Goal: Navigation & Orientation: Find specific page/section

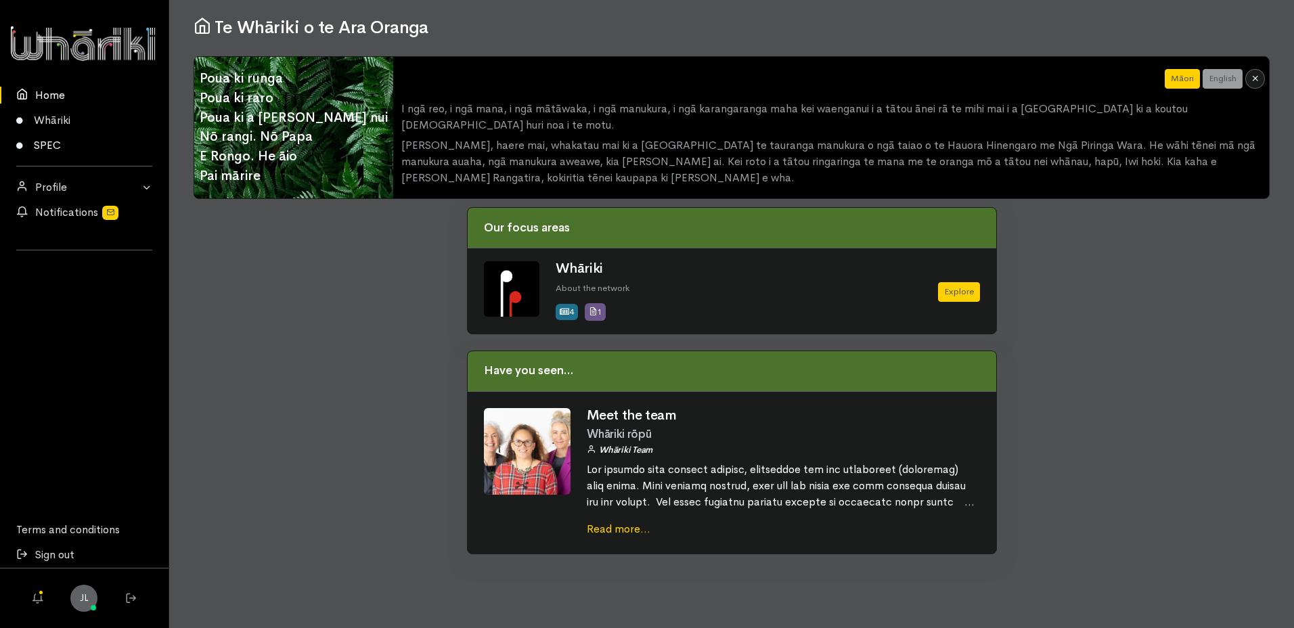
click at [43, 150] on link "SPEC" at bounding box center [84, 145] width 168 height 25
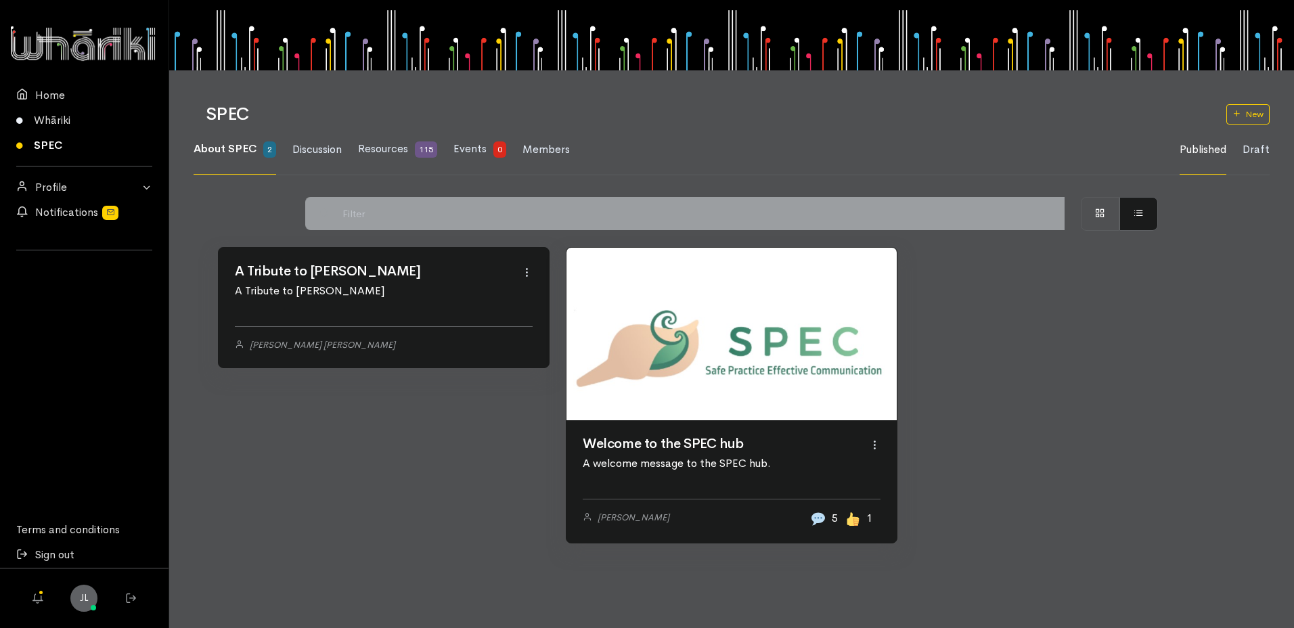
click at [673, 420] on link at bounding box center [731, 334] width 330 height 173
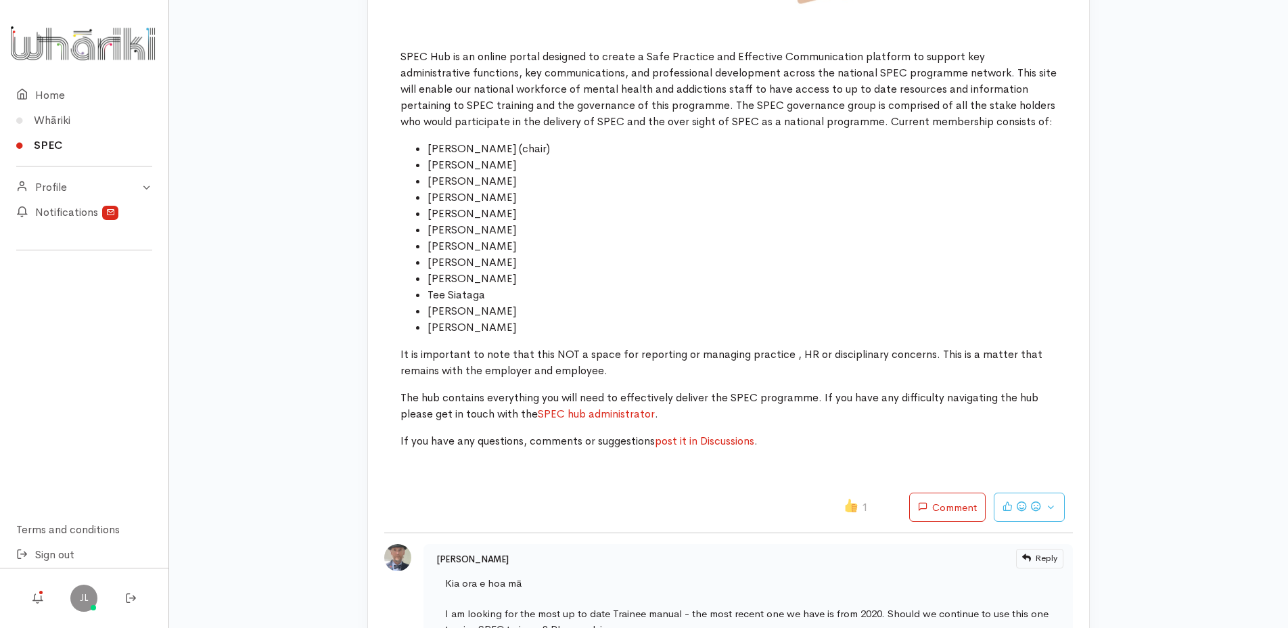
scroll to position [209, 0]
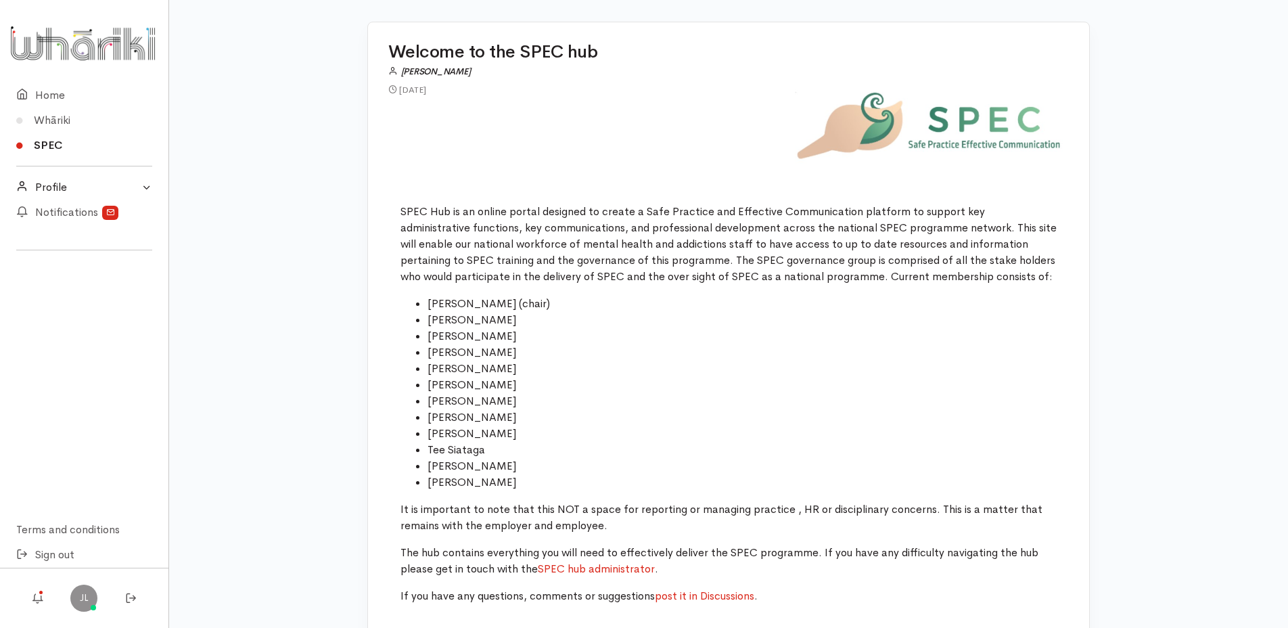
click at [99, 181] on link "Profile" at bounding box center [84, 187] width 168 height 25
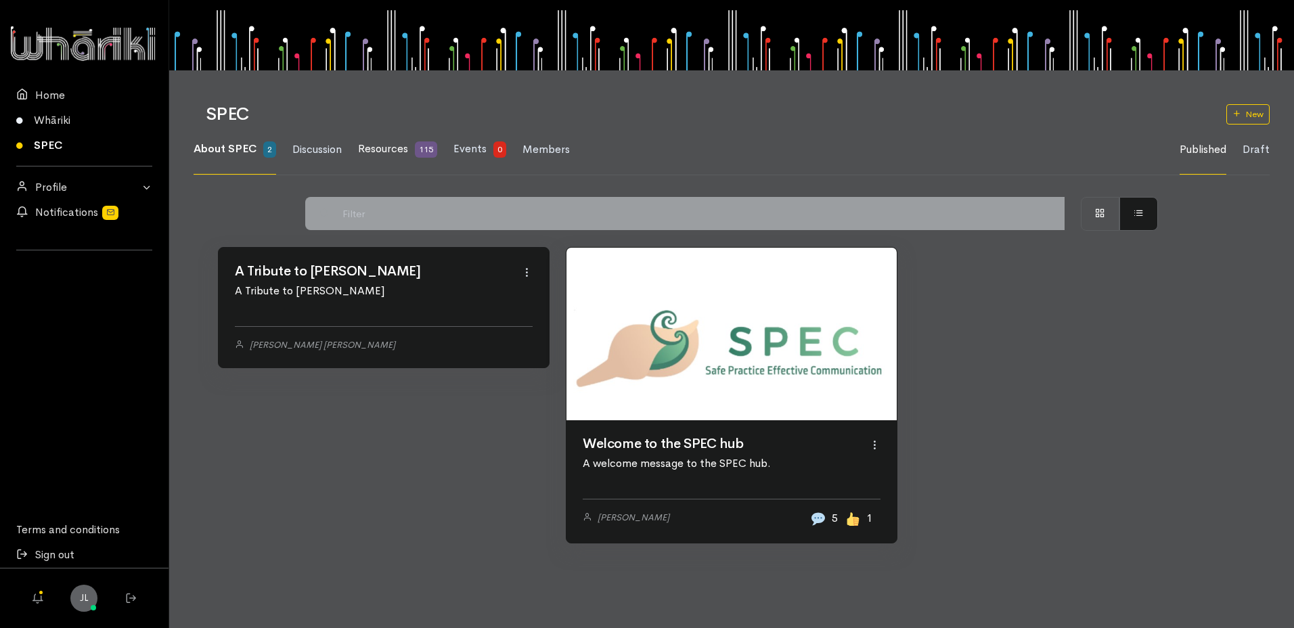
click at [408, 148] on span "Resources" at bounding box center [383, 148] width 50 height 14
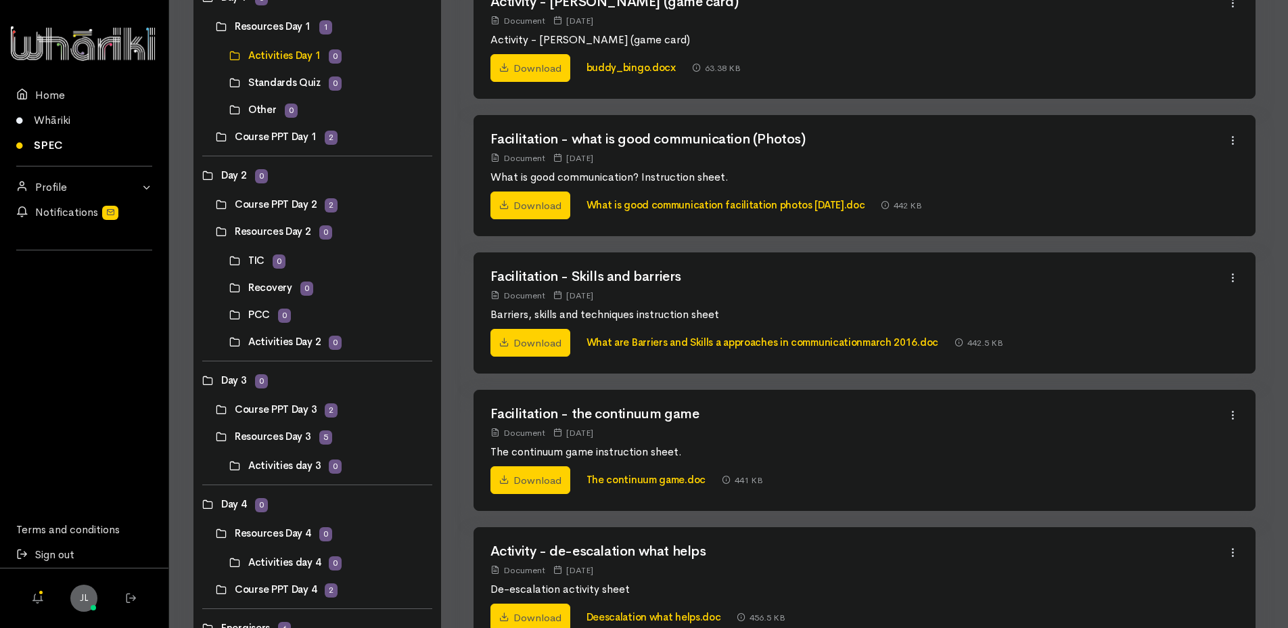
scroll to position [68, 0]
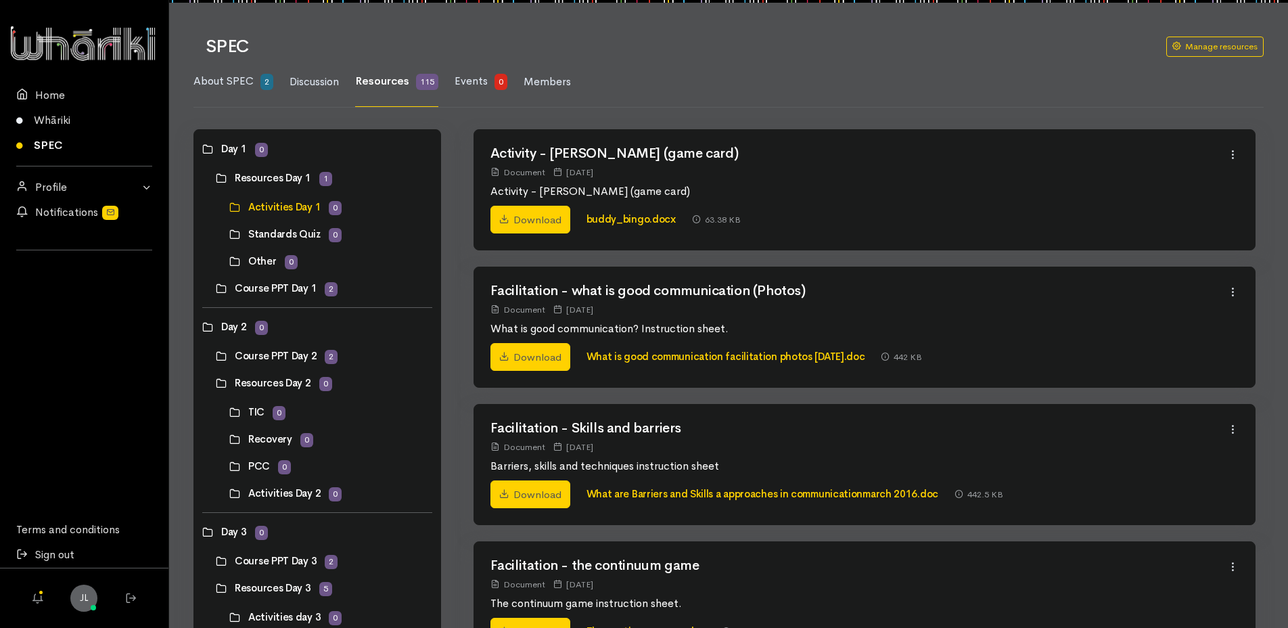
click at [216, 288] on link at bounding box center [216, 288] width 0 height 0
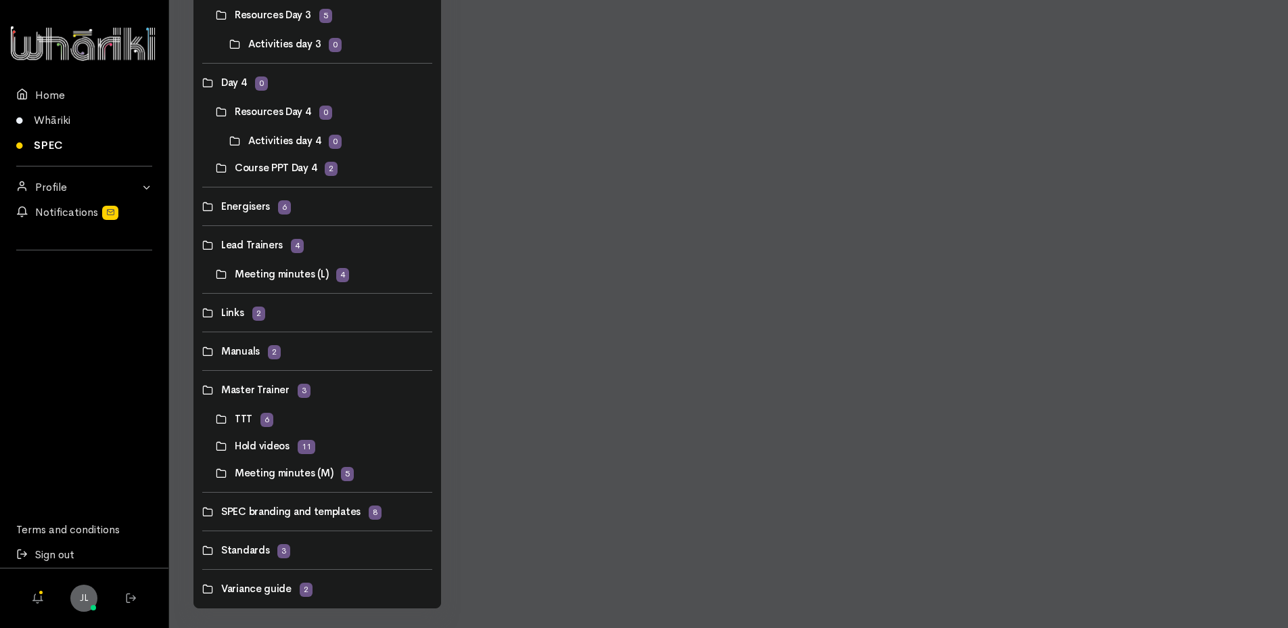
scroll to position [654, 0]
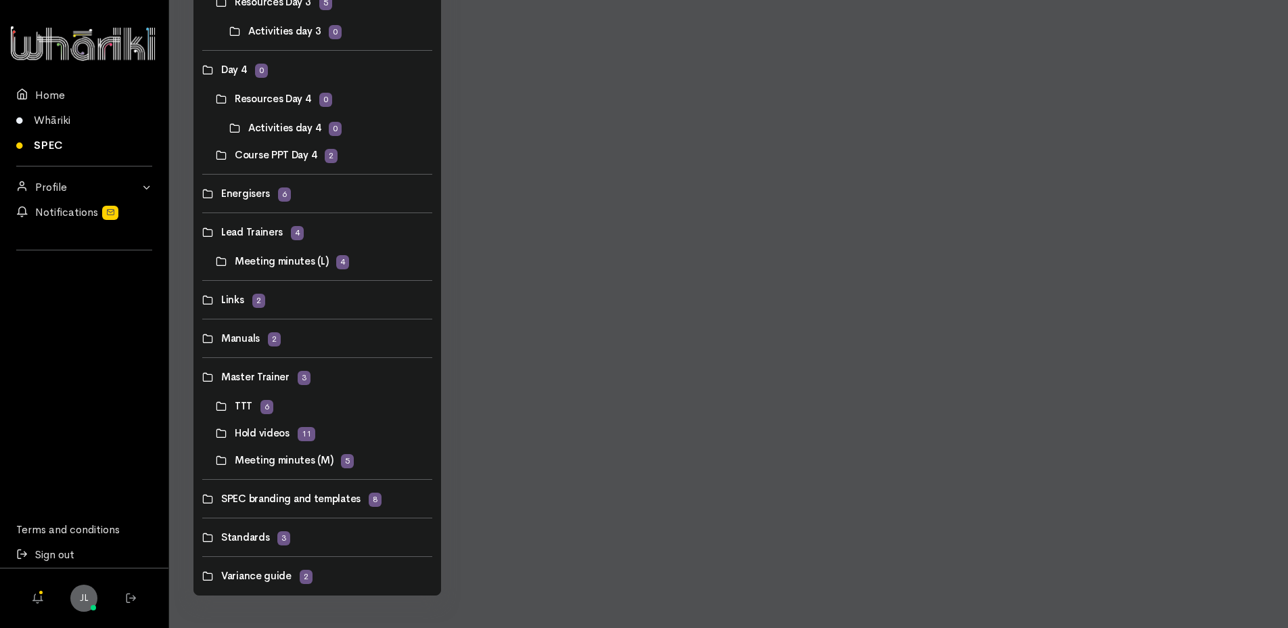
click at [216, 261] on link at bounding box center [216, 261] width 0 height 0
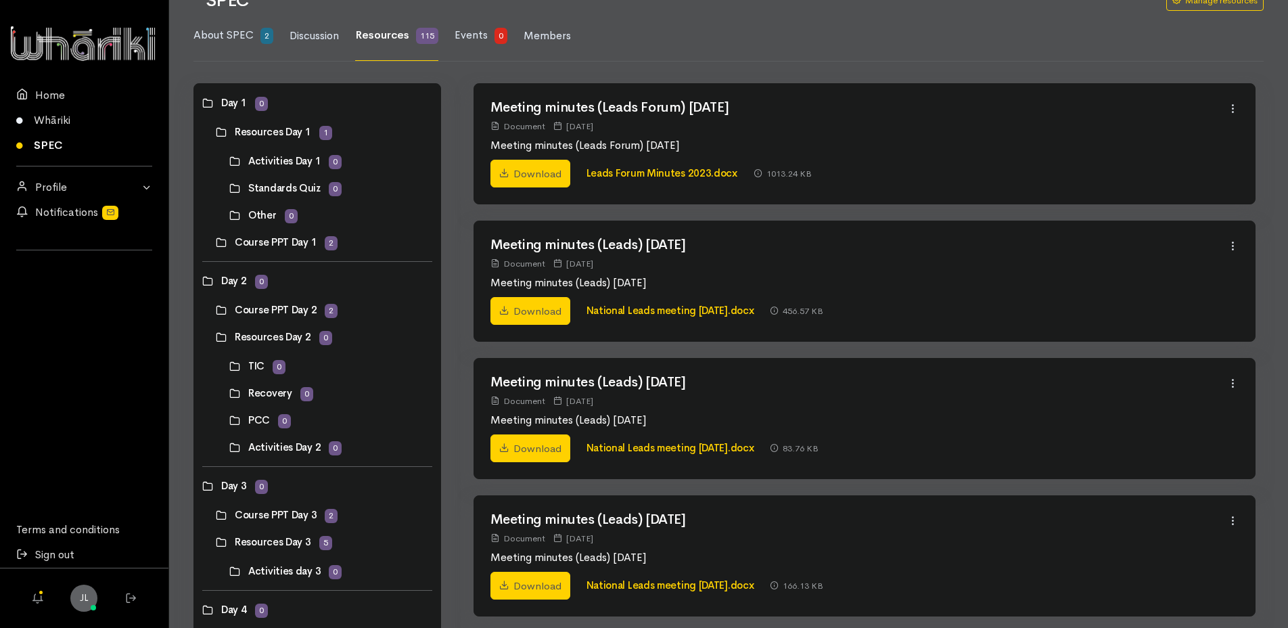
scroll to position [112, 0]
click at [216, 311] on link at bounding box center [216, 311] width 0 height 0
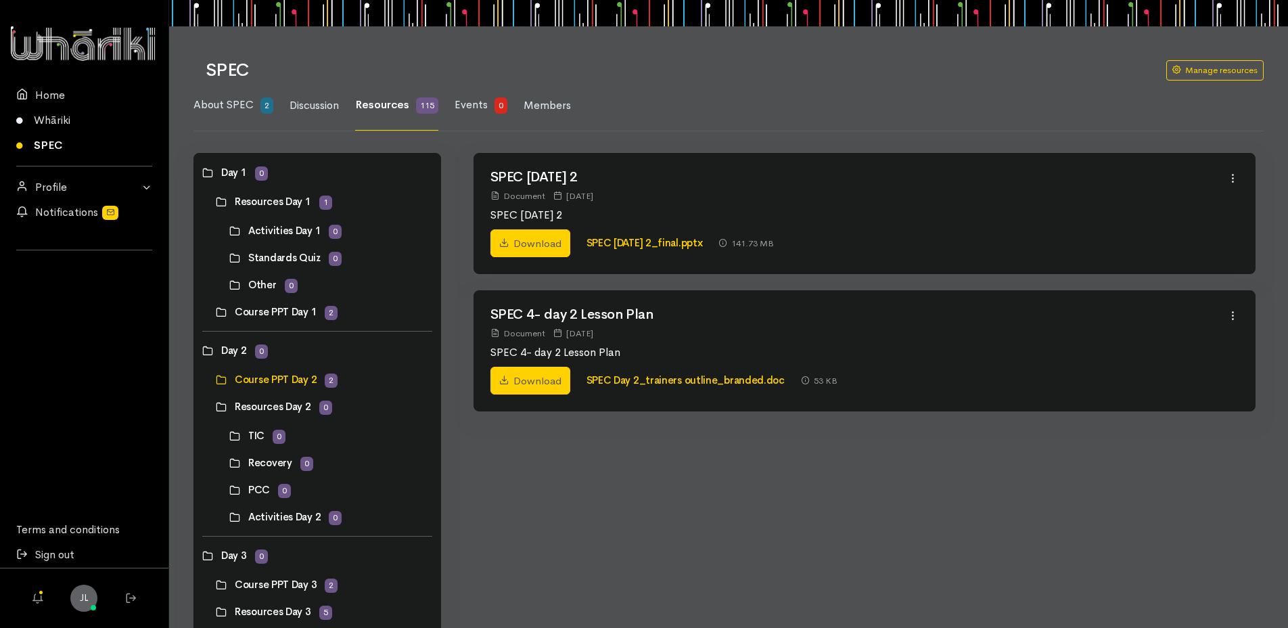
scroll to position [68, 0]
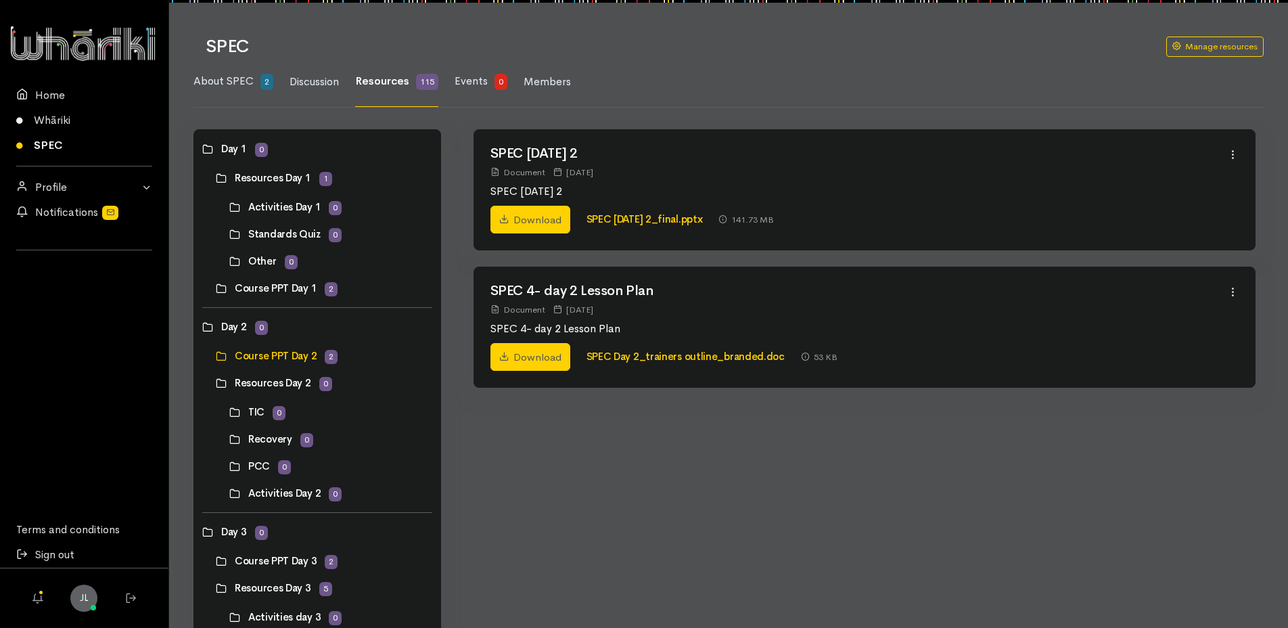
click at [216, 178] on link at bounding box center [216, 178] width 0 height 0
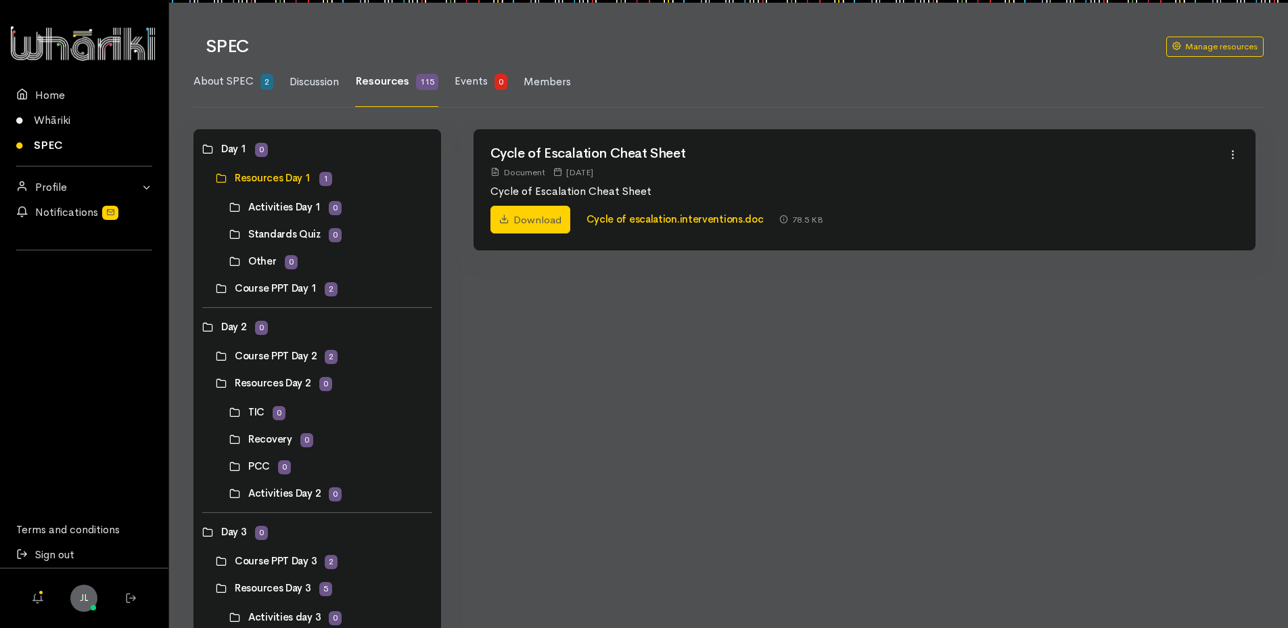
scroll to position [0, 0]
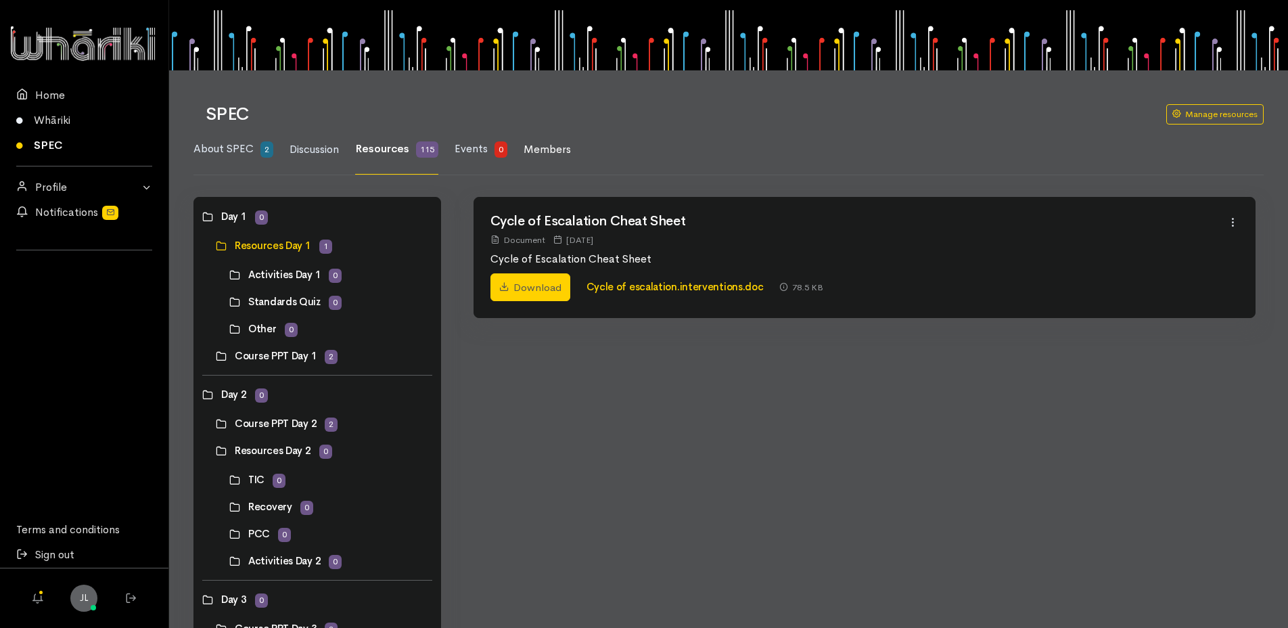
click at [535, 148] on span "Members" at bounding box center [547, 149] width 47 height 14
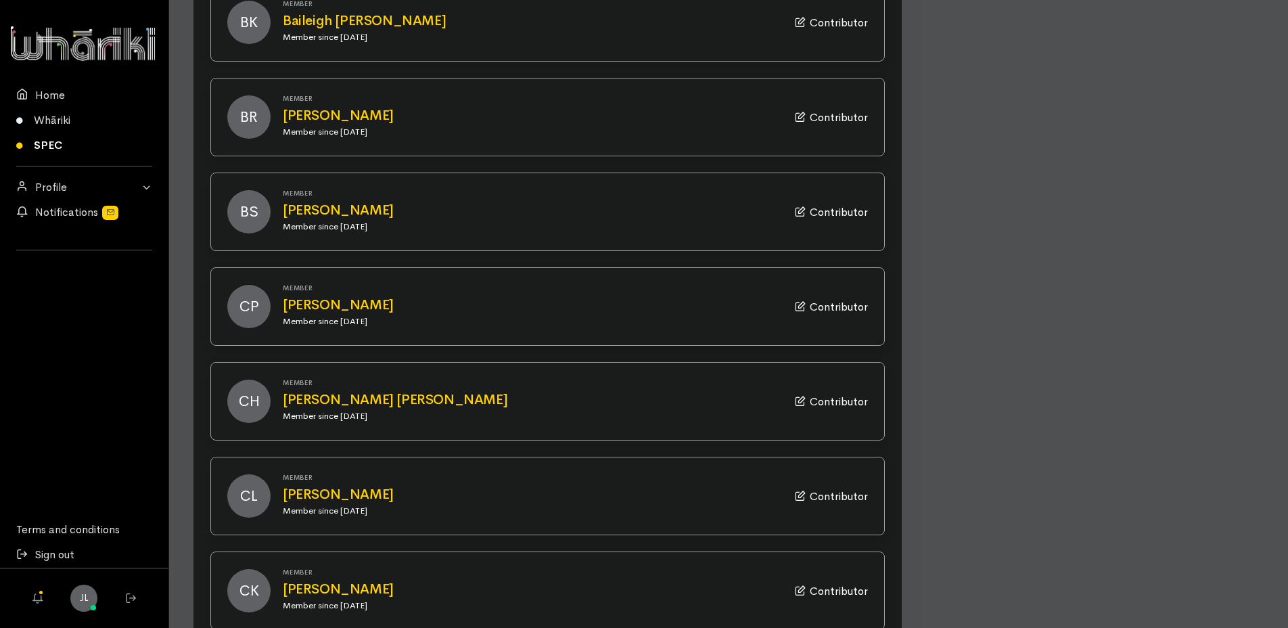
scroll to position [1224, 0]
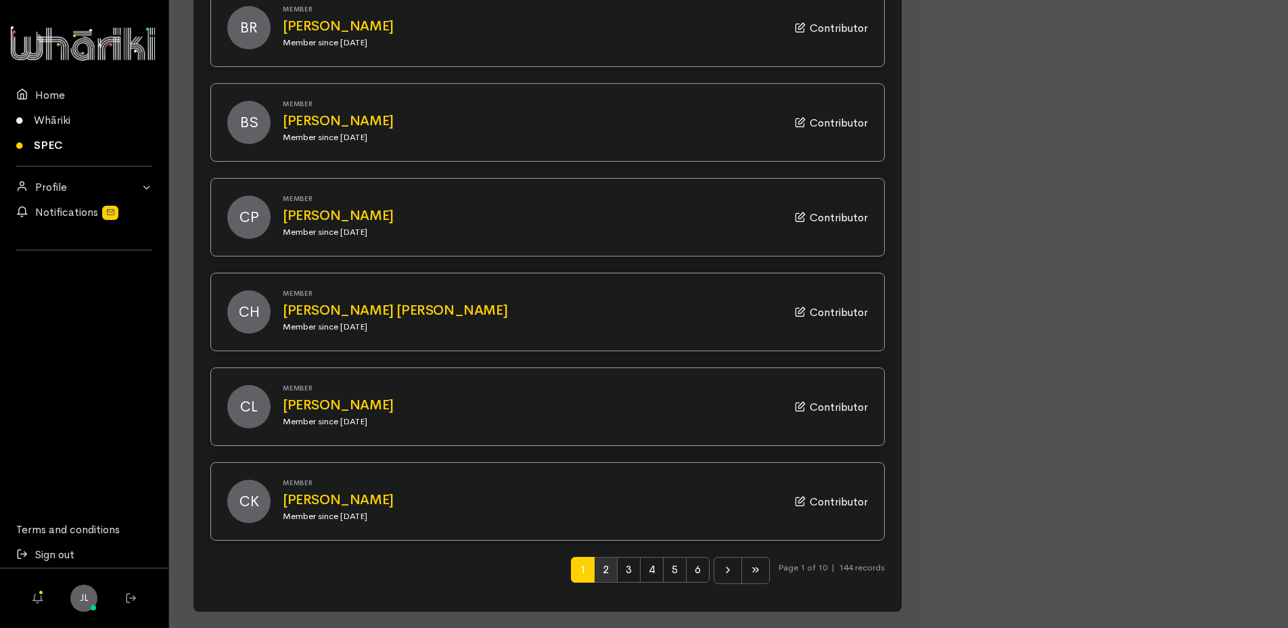
click at [600, 570] on span "2" at bounding box center [606, 570] width 24 height 26
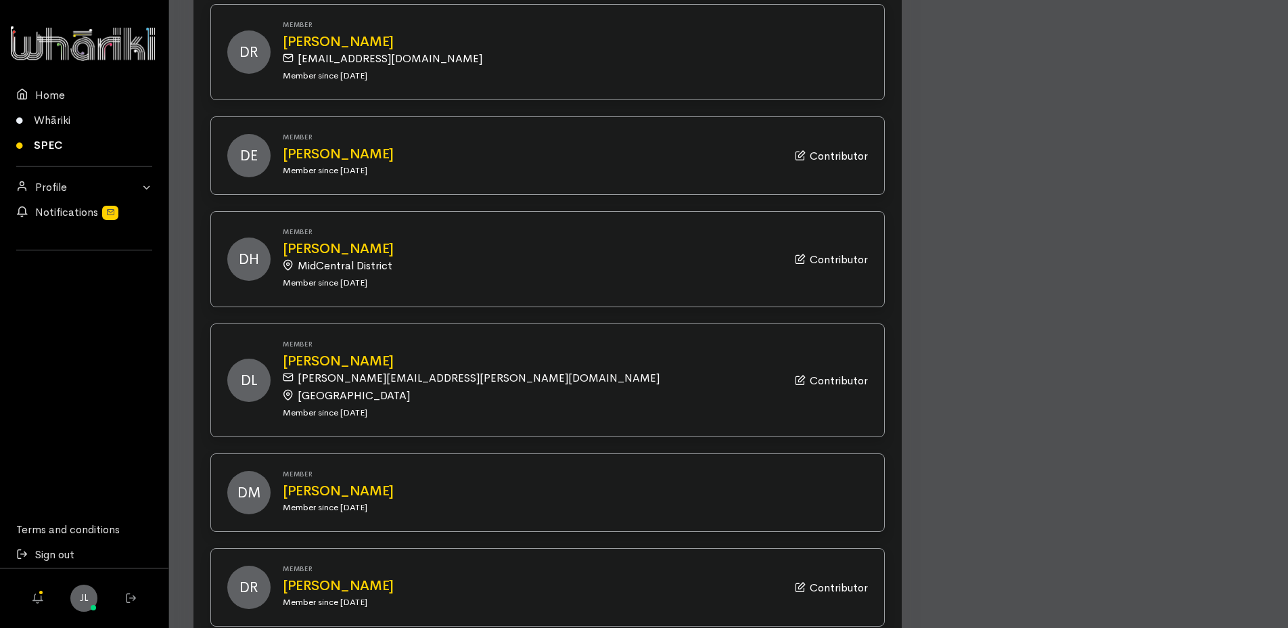
scroll to position [1259, 0]
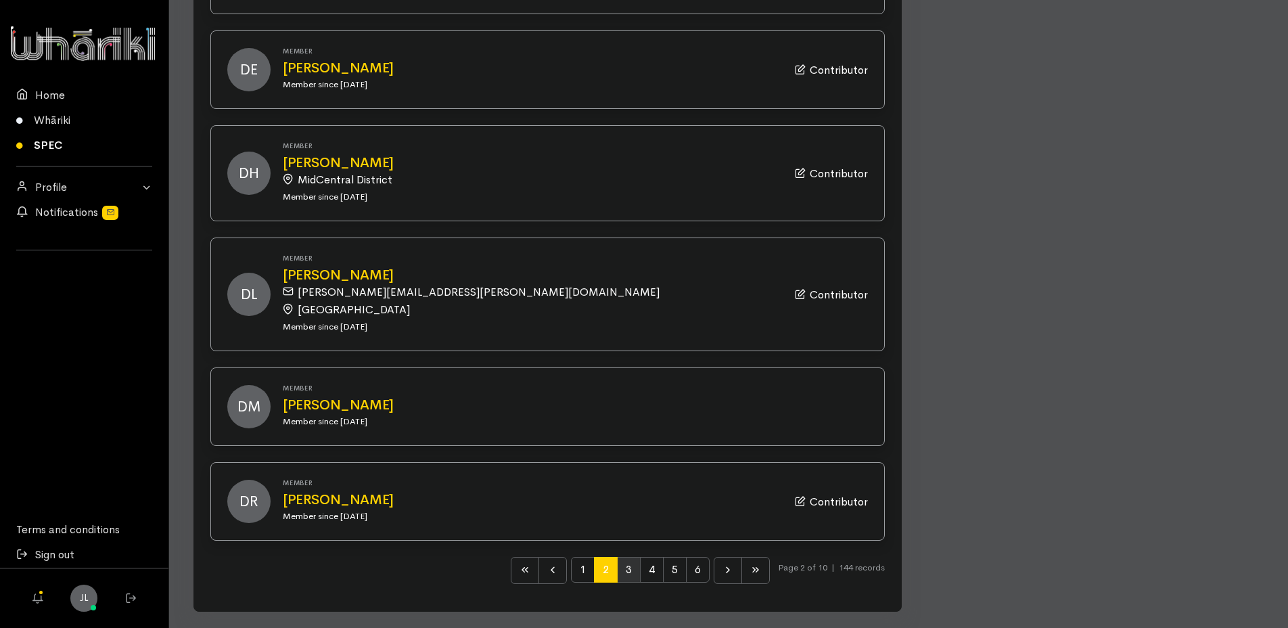
click at [627, 572] on span "3" at bounding box center [629, 570] width 24 height 26
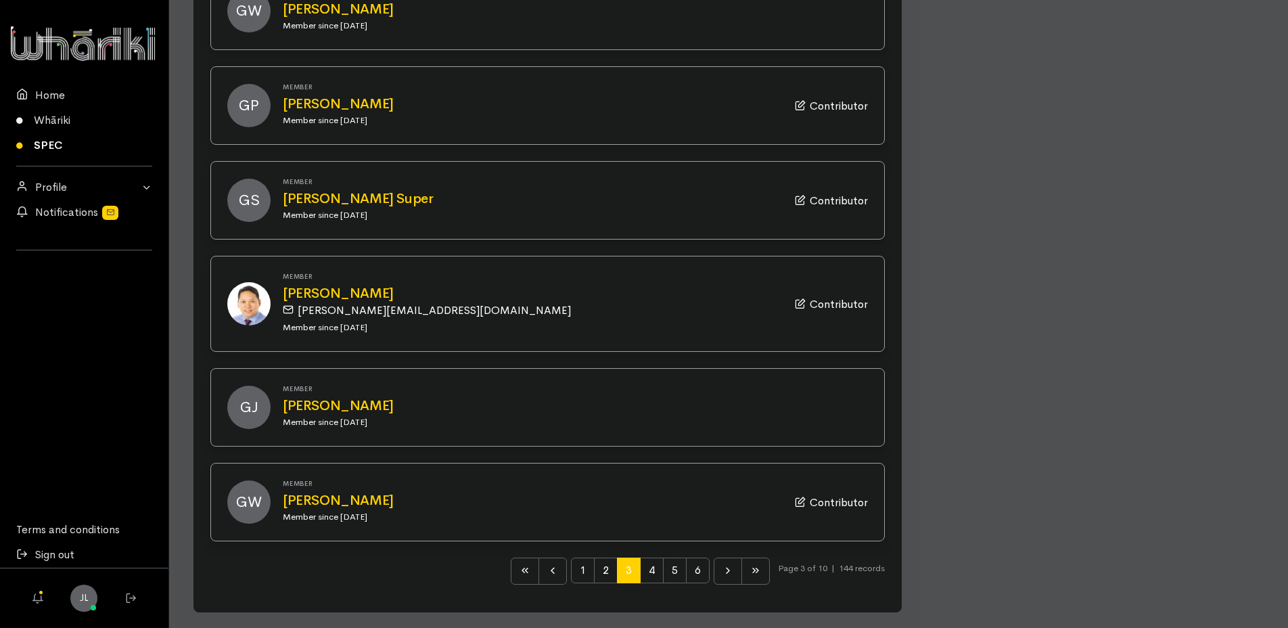
scroll to position [1189, 0]
click at [645, 571] on span "4" at bounding box center [652, 570] width 24 height 26
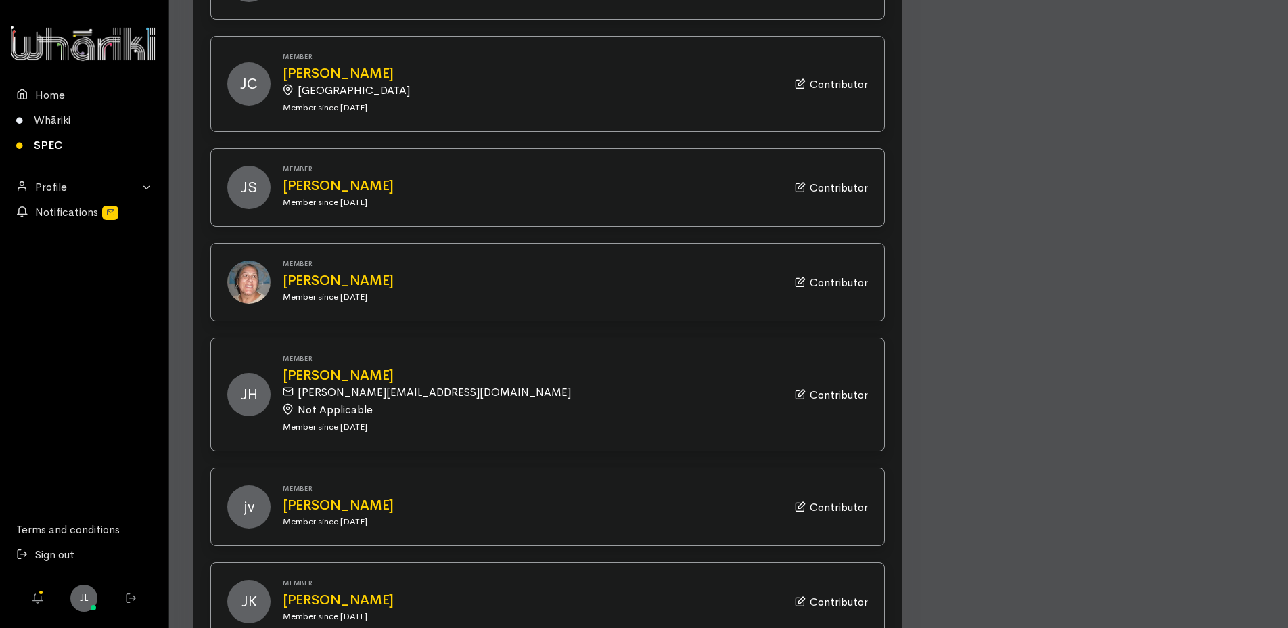
scroll to position [1259, 0]
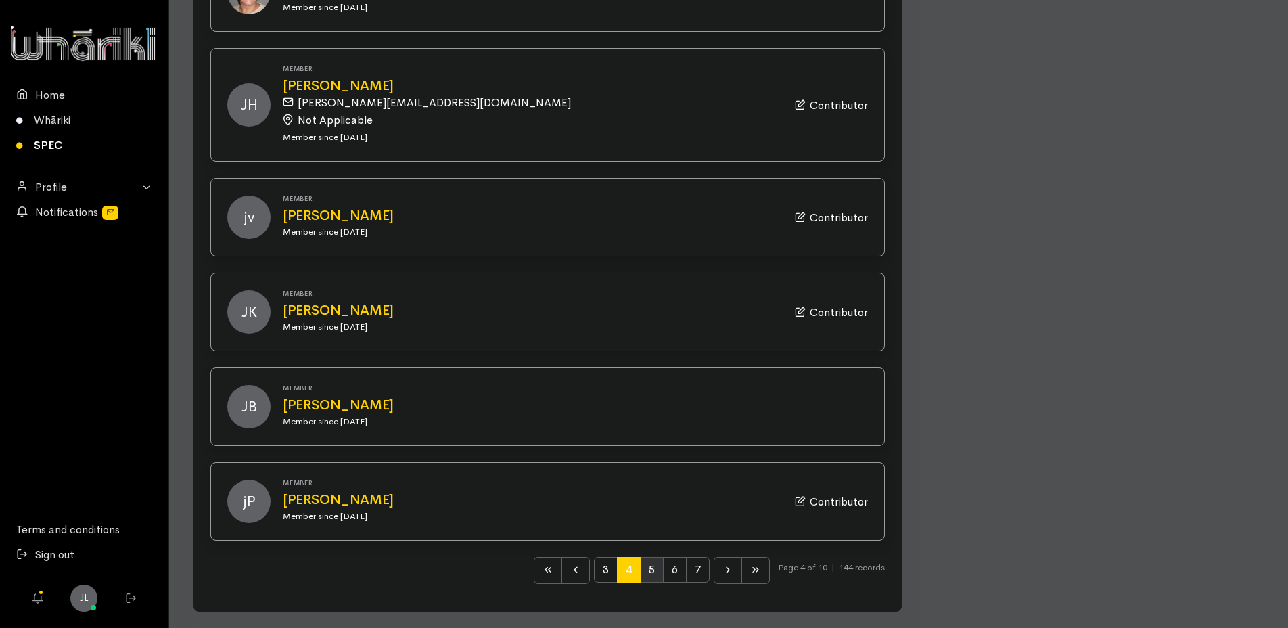
click at [641, 574] on span "5" at bounding box center [652, 570] width 24 height 26
click at [644, 562] on span "5" at bounding box center [652, 570] width 24 height 26
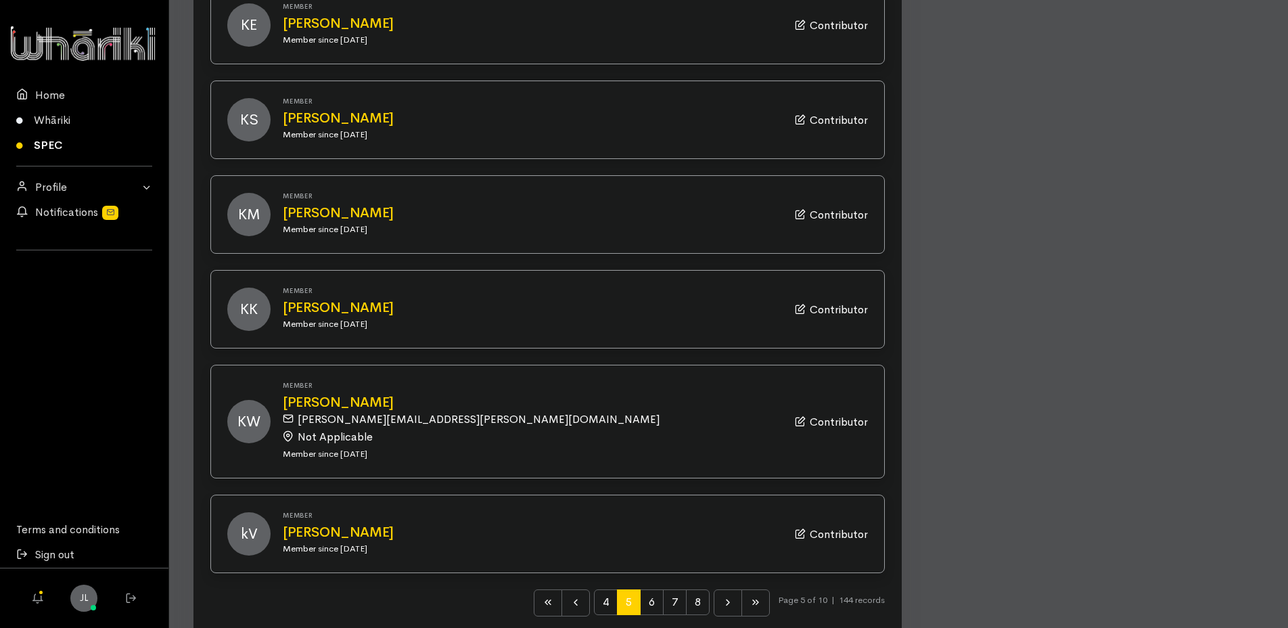
scroll to position [1206, 0]
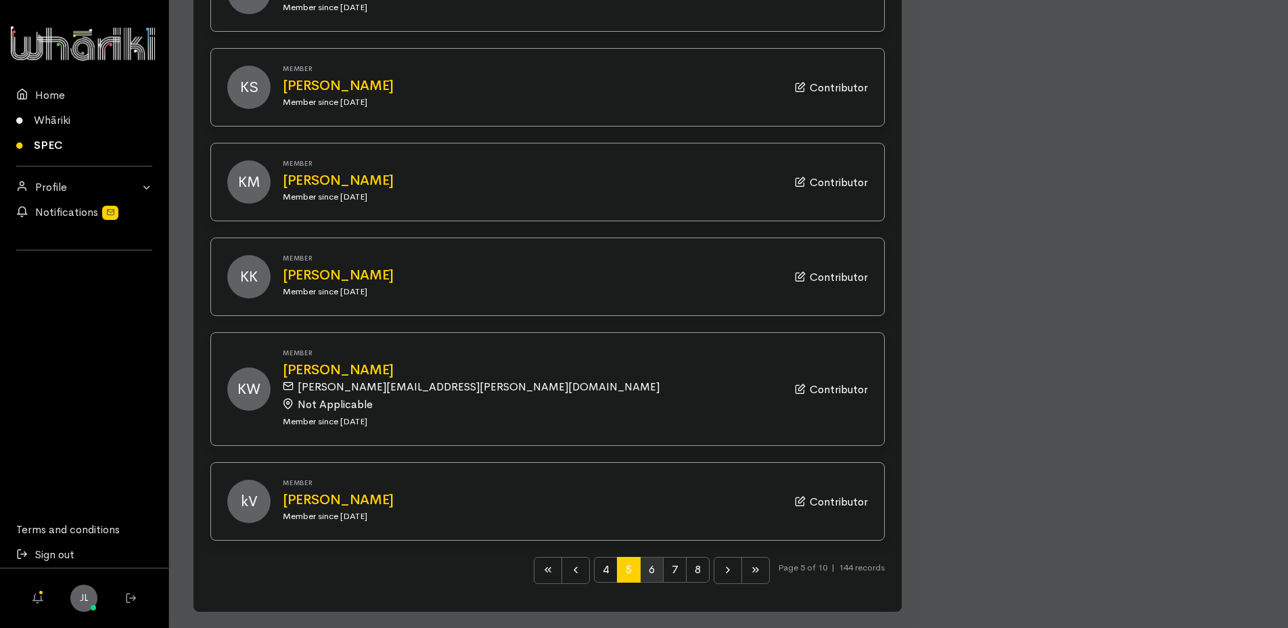
click at [642, 567] on span "6" at bounding box center [652, 570] width 24 height 26
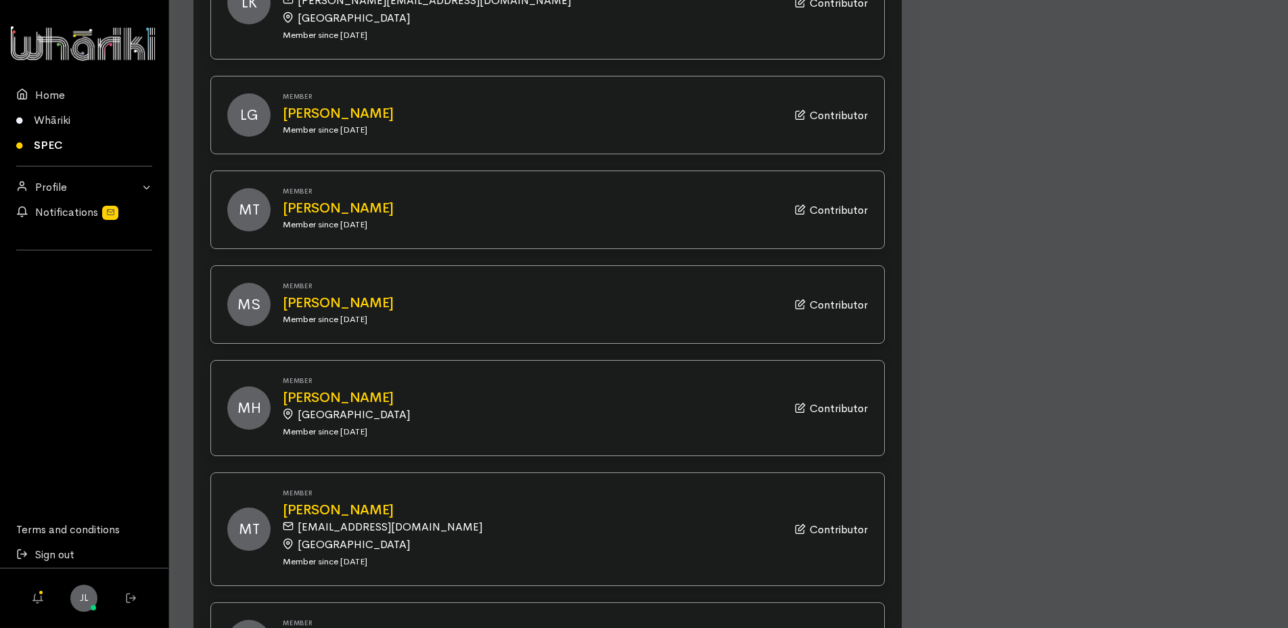
scroll to position [1330, 0]
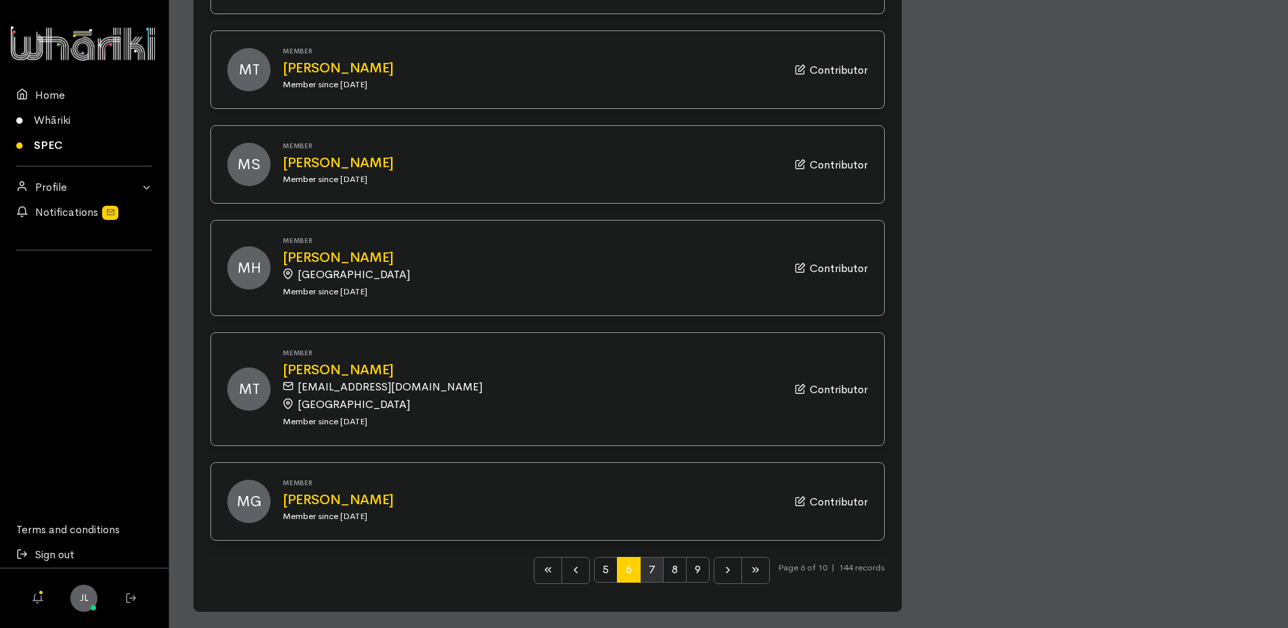
click at [645, 570] on span "7" at bounding box center [652, 570] width 24 height 26
click at [649, 568] on span "7" at bounding box center [652, 570] width 24 height 26
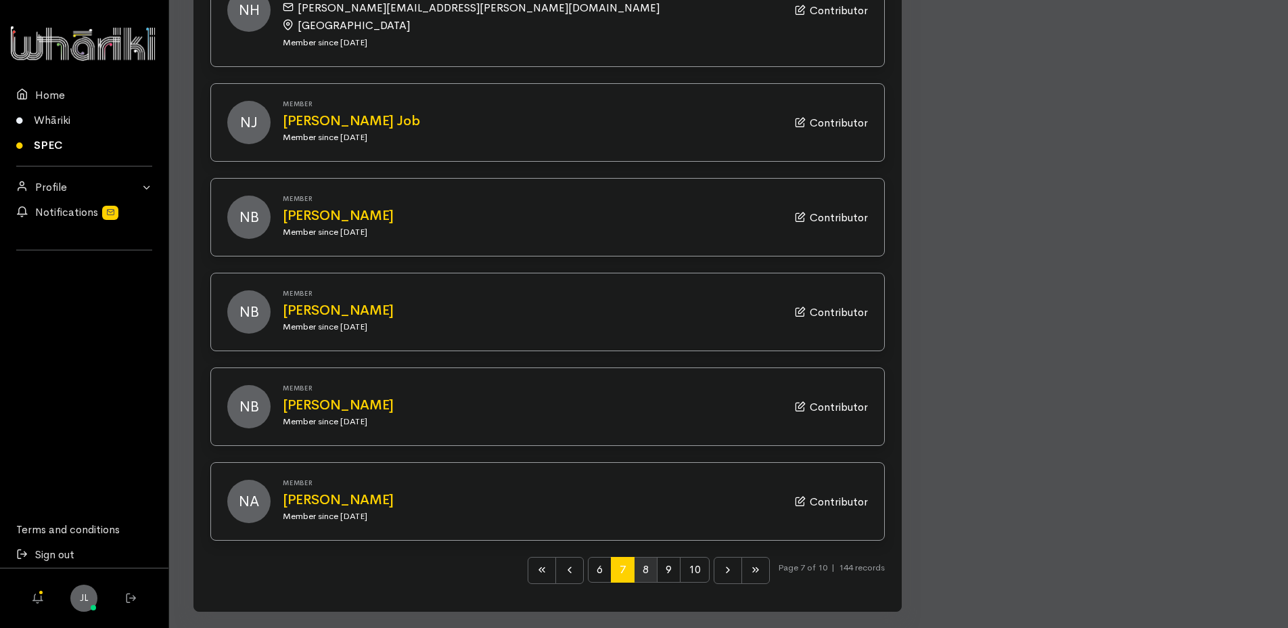
click at [634, 572] on span "8" at bounding box center [646, 570] width 24 height 26
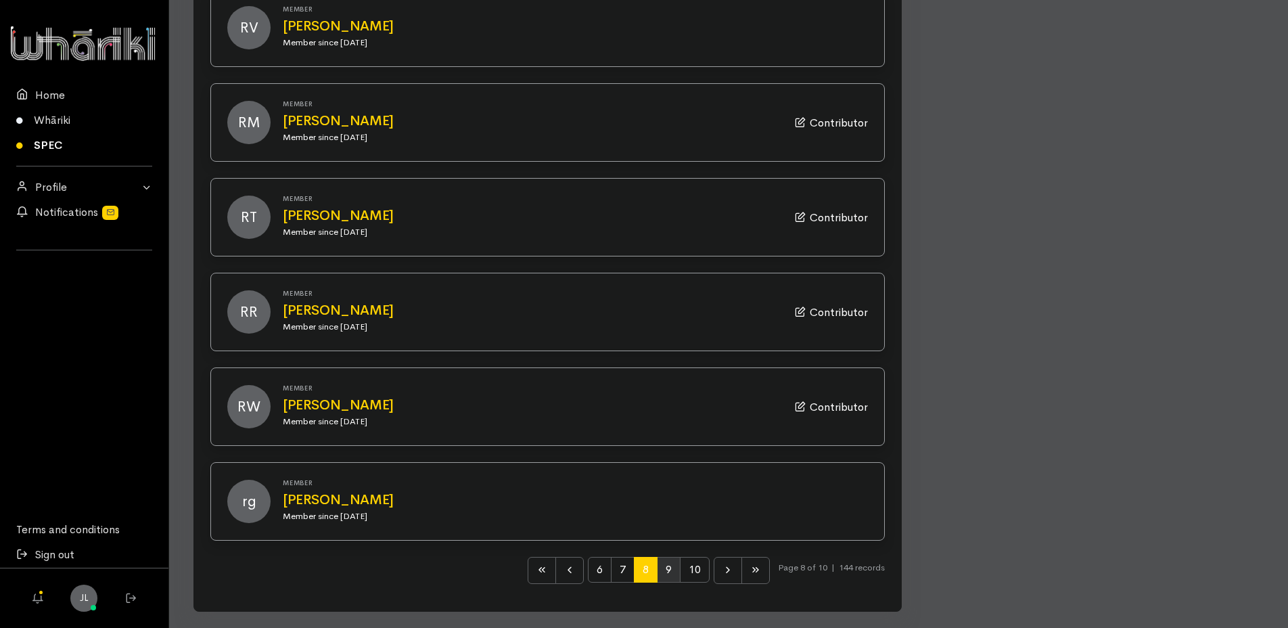
click at [662, 566] on span "9" at bounding box center [669, 570] width 24 height 26
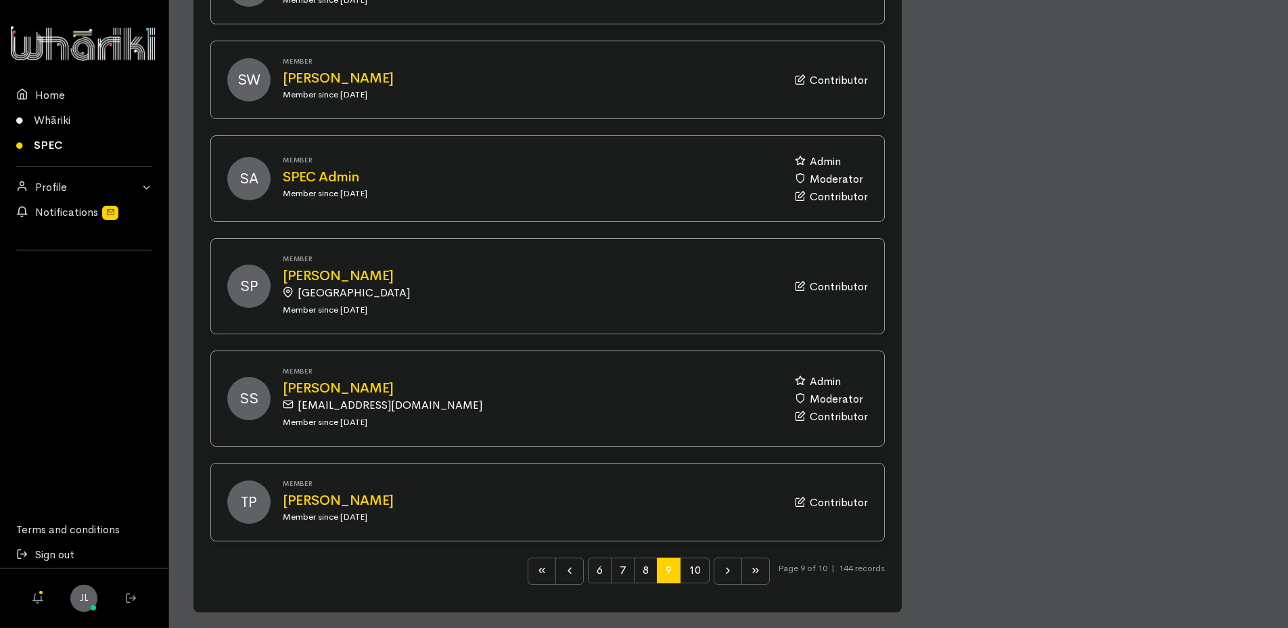
scroll to position [1285, 0]
click at [688, 572] on span "10" at bounding box center [695, 570] width 30 height 26
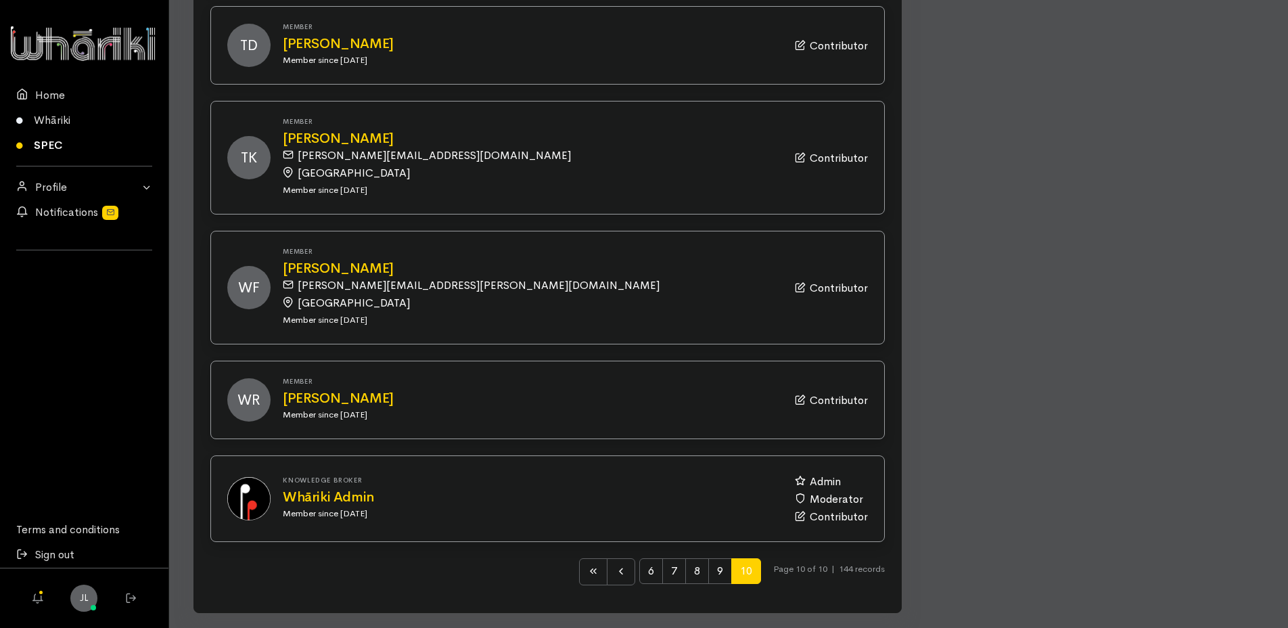
scroll to position [646, 0]
